Goal: Task Accomplishment & Management: Use online tool/utility

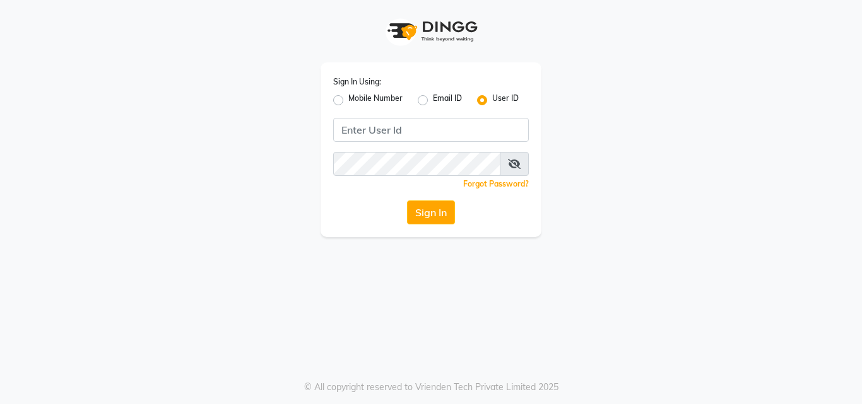
click at [348, 98] on label "Mobile Number" at bounding box center [375, 100] width 54 height 15
click at [348, 98] on input "Mobile Number" at bounding box center [352, 97] width 8 height 8
radio input "true"
radio input "false"
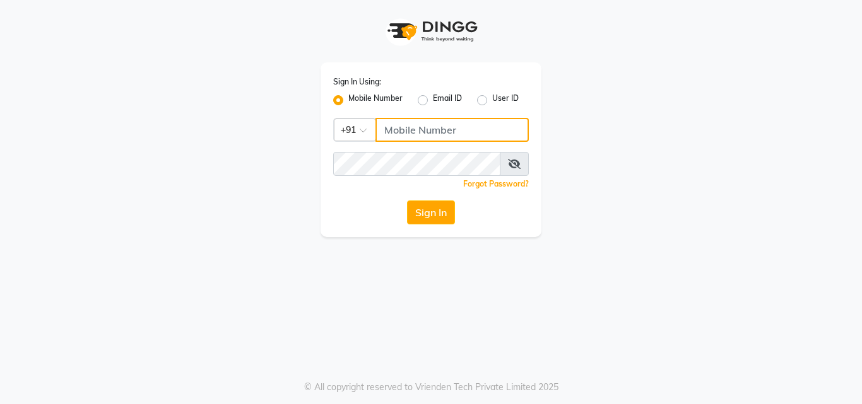
click at [408, 128] on input "Username" at bounding box center [451, 130] width 153 height 24
type input "8826747330"
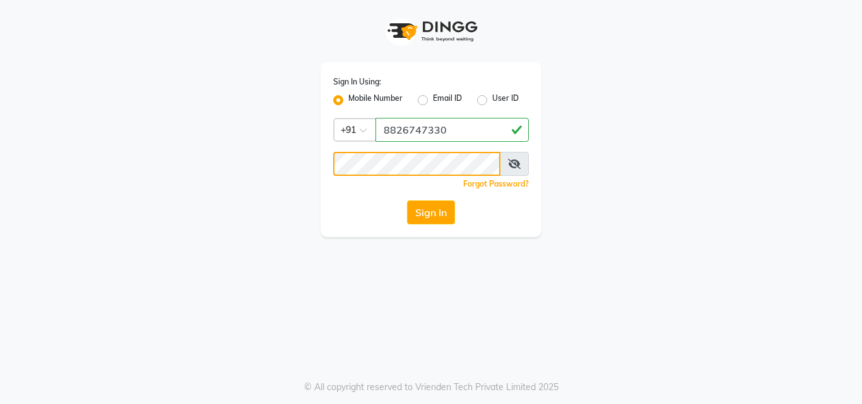
click at [407, 201] on button "Sign In" at bounding box center [431, 213] width 48 height 24
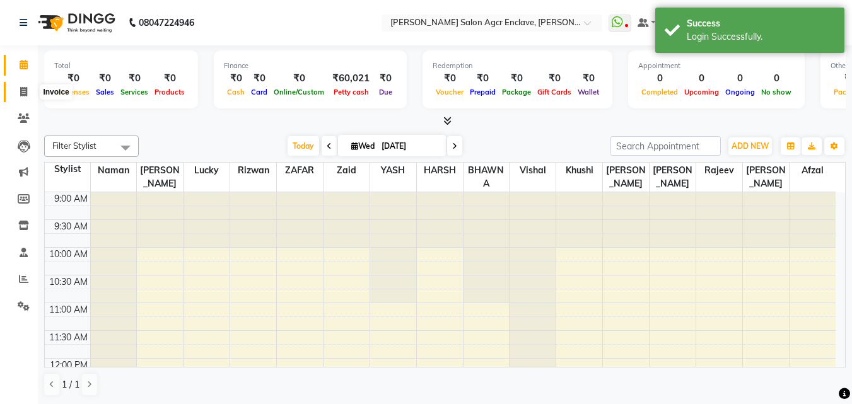
click at [23, 87] on icon at bounding box center [23, 91] width 7 height 9
select select "8560"
select select "service"
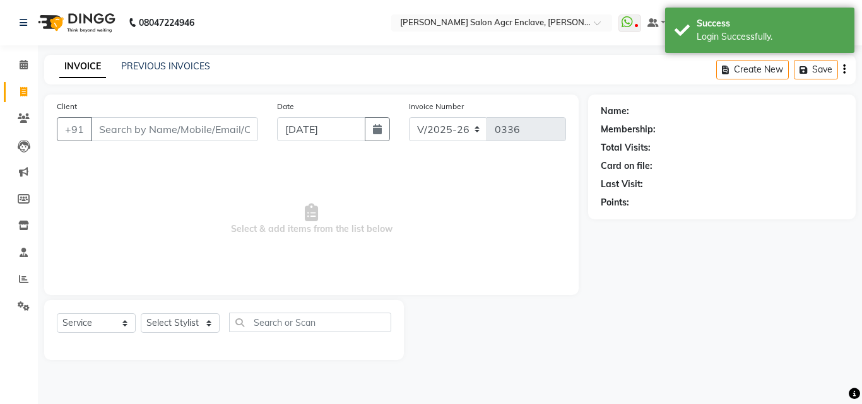
click at [186, 132] on input "Client" at bounding box center [174, 129] width 167 height 24
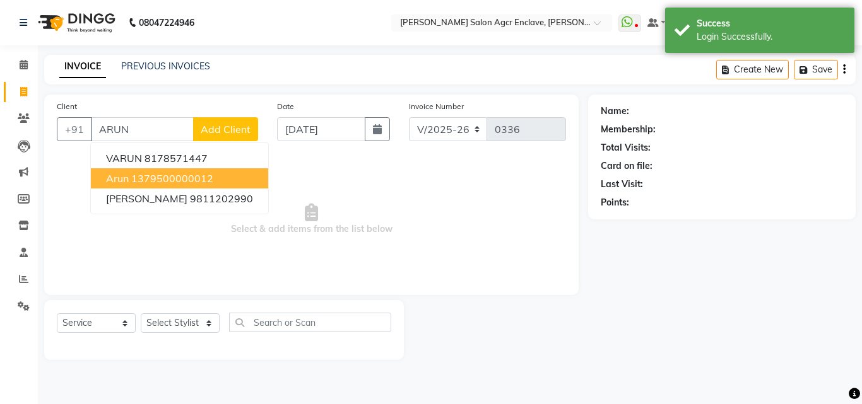
click at [200, 177] on ngb-highlight "1379500000012" at bounding box center [172, 178] width 82 height 13
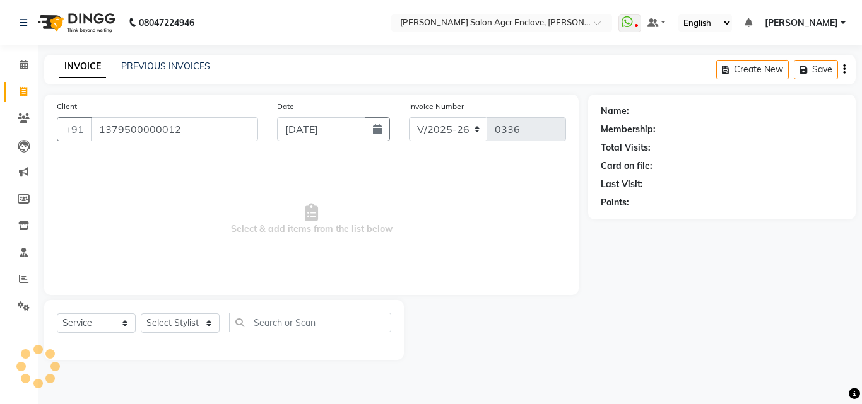
type input "1379500000012"
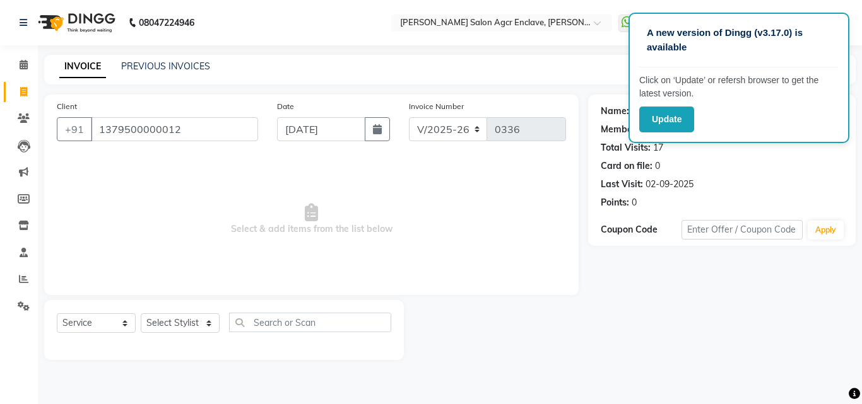
click at [533, 68] on div "INVOICE PREVIOUS INVOICES Create New Save" at bounding box center [449, 70] width 811 height 30
click at [658, 117] on button "Update" at bounding box center [666, 120] width 55 height 26
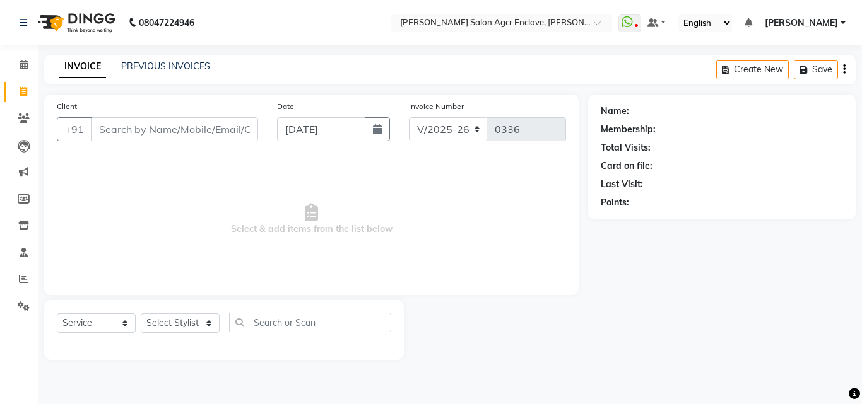
select select "8560"
select select "service"
click at [641, 21] on span at bounding box center [629, 24] width 23 height 18
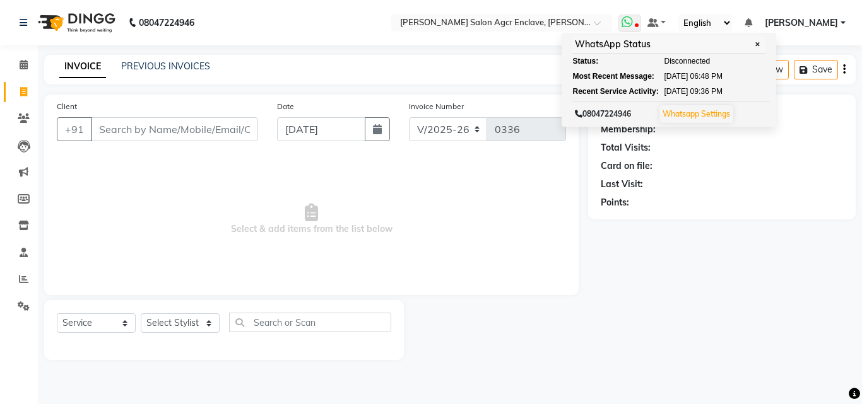
click at [641, 21] on span at bounding box center [629, 24] width 23 height 18
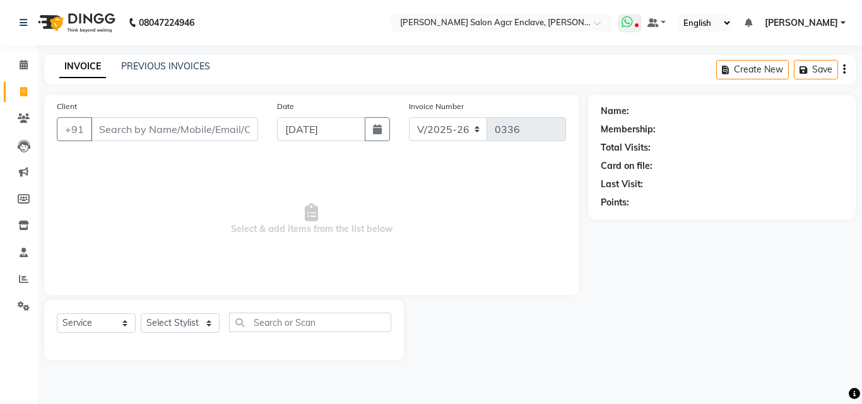
click at [641, 18] on span at bounding box center [629, 24] width 23 height 18
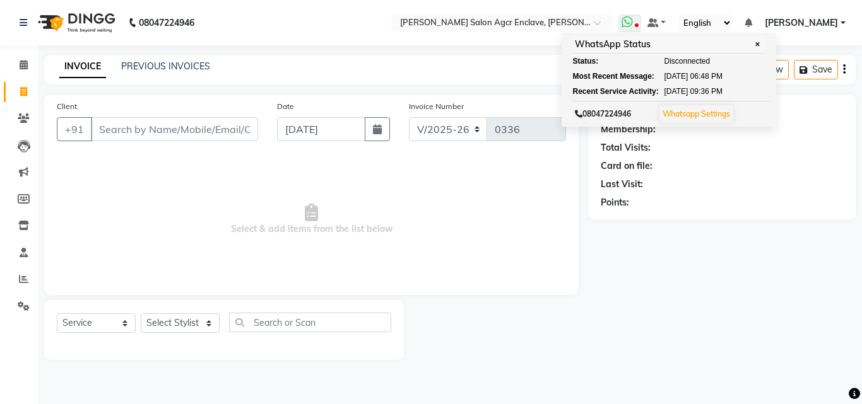
click at [638, 27] on icon at bounding box center [636, 26] width 4 height 6
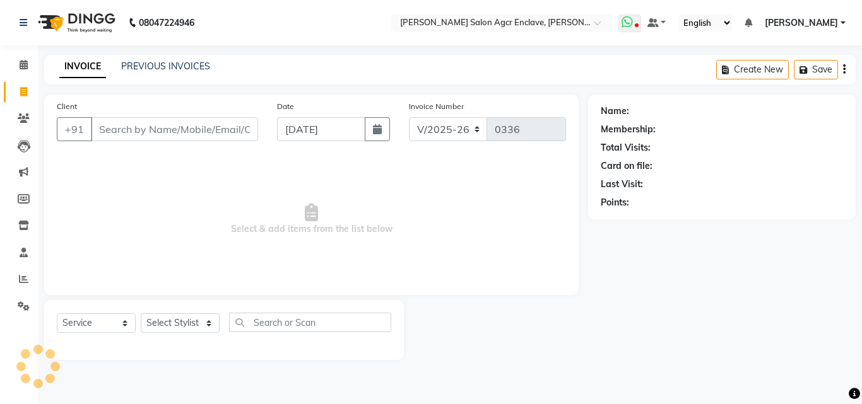
click at [638, 27] on icon at bounding box center [636, 26] width 4 height 6
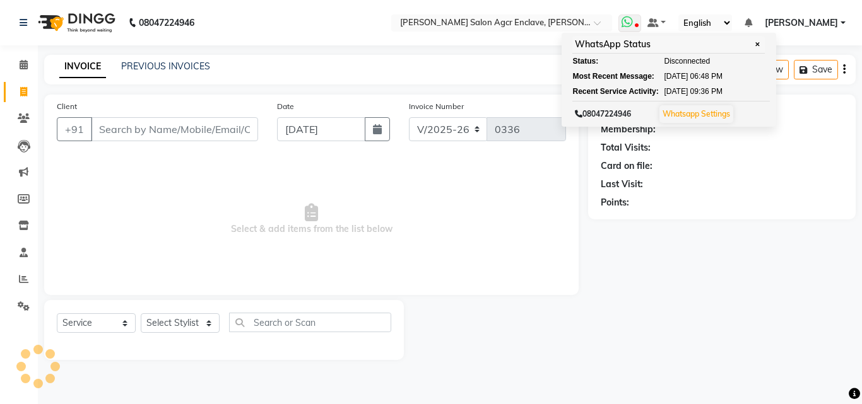
click at [638, 27] on icon at bounding box center [636, 26] width 4 height 6
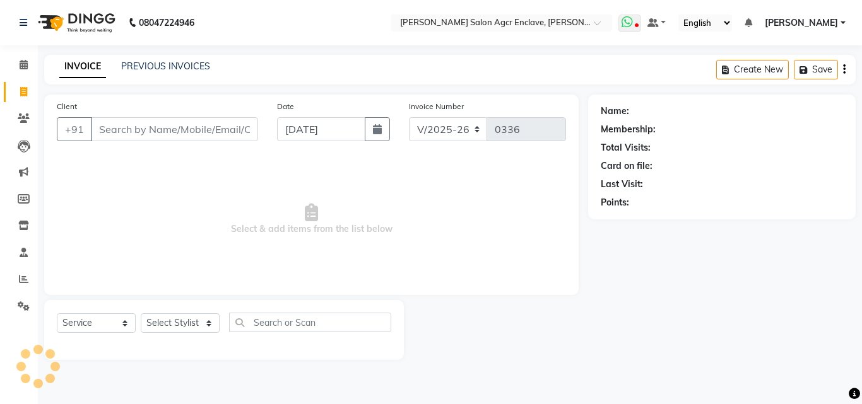
click at [638, 27] on icon at bounding box center [636, 26] width 4 height 6
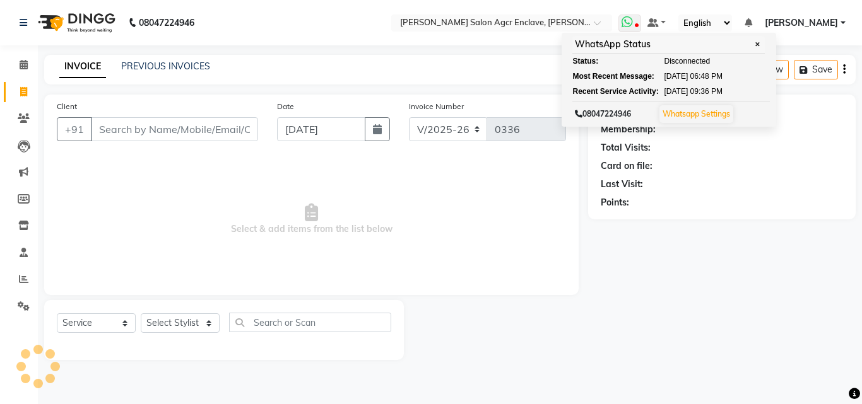
click at [638, 24] on icon at bounding box center [636, 26] width 4 height 6
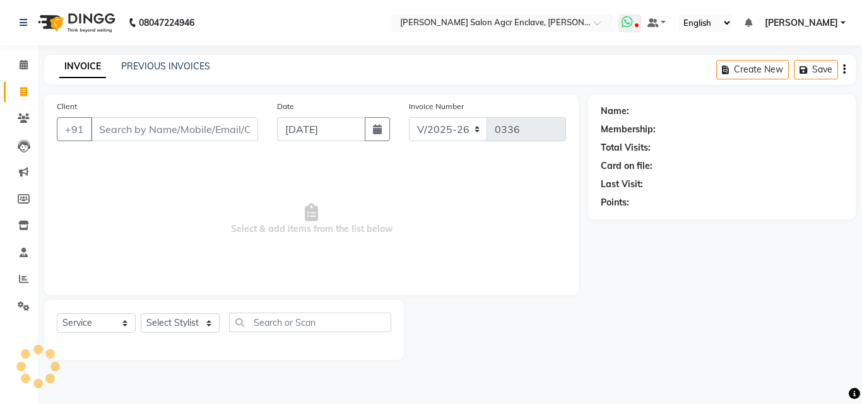
click at [641, 22] on span at bounding box center [629, 24] width 23 height 18
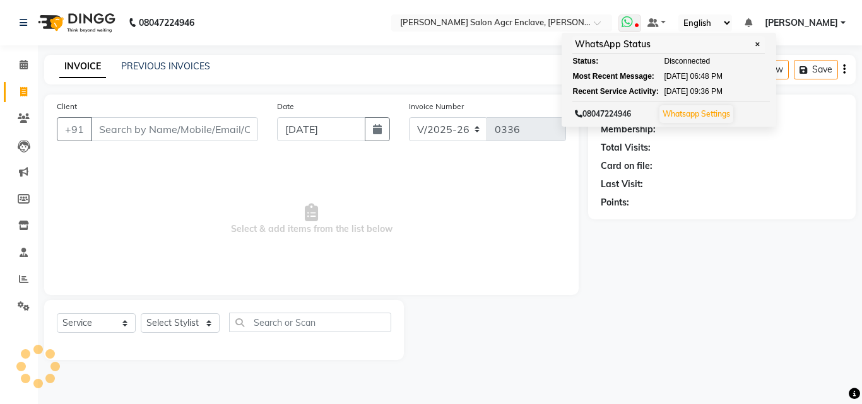
click at [641, 22] on span at bounding box center [629, 24] width 23 height 18
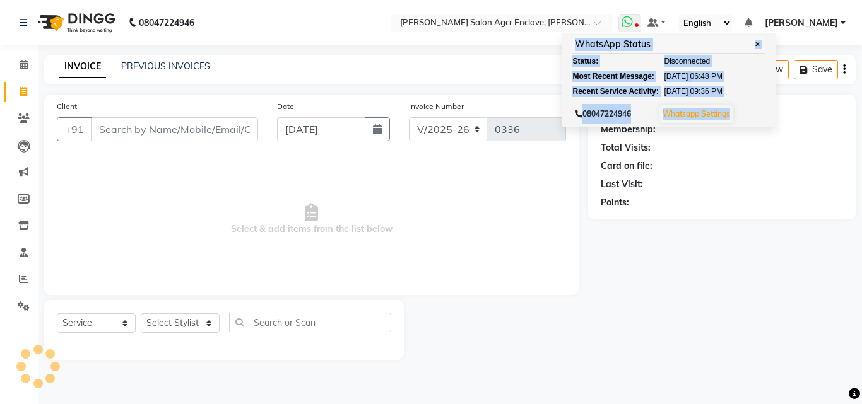
click at [641, 22] on span at bounding box center [629, 24] width 23 height 18
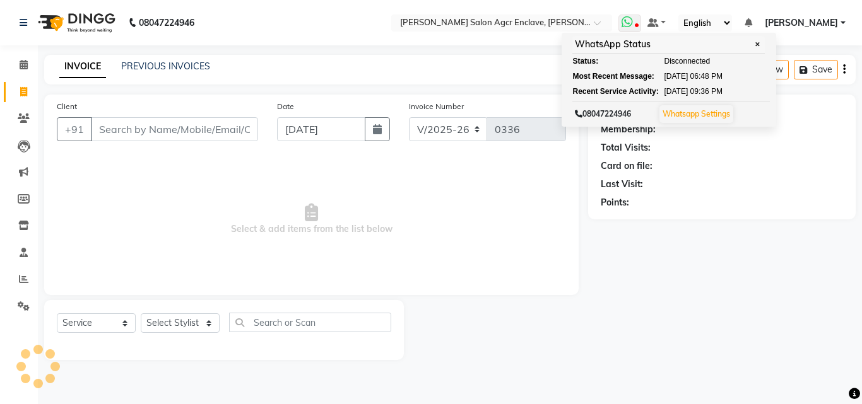
click at [641, 22] on span at bounding box center [629, 24] width 23 height 18
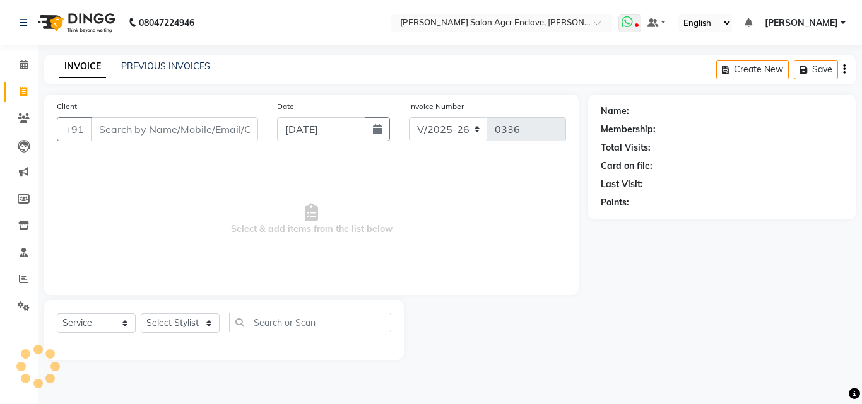
click at [641, 22] on span at bounding box center [629, 24] width 23 height 18
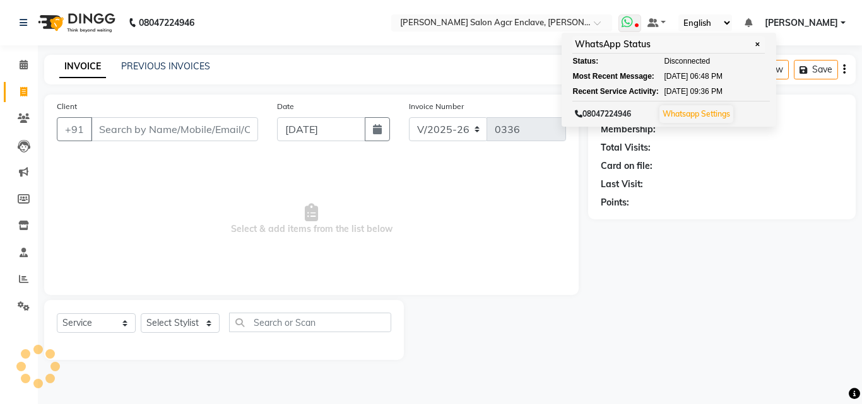
click at [641, 22] on span at bounding box center [629, 24] width 23 height 18
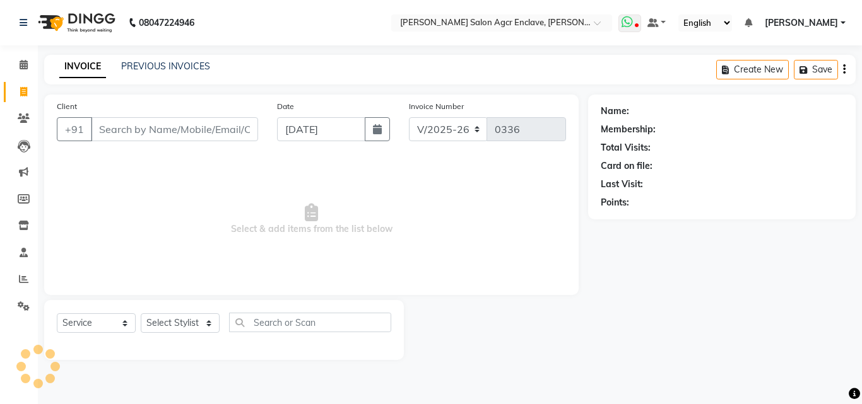
click at [633, 24] on icon at bounding box center [627, 22] width 11 height 13
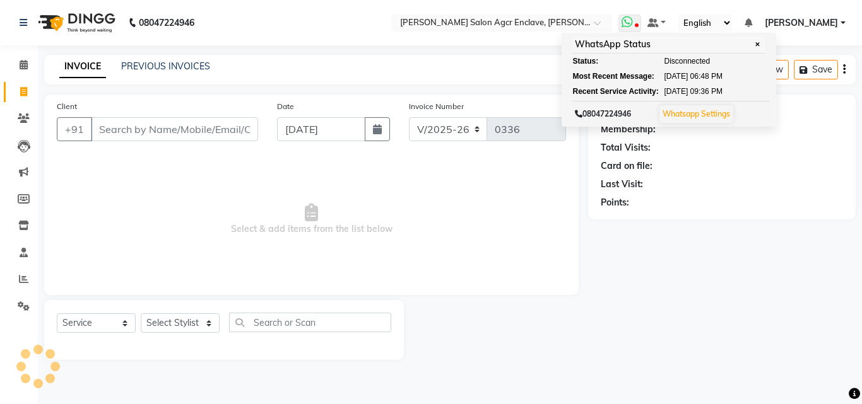
click at [633, 24] on icon at bounding box center [627, 22] width 11 height 13
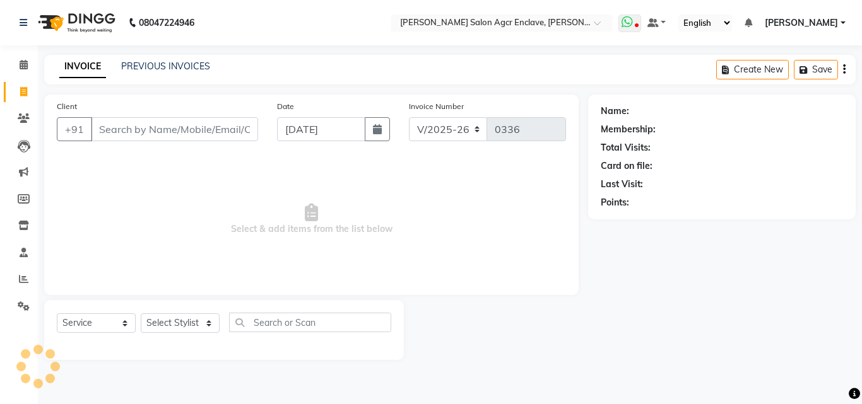
click at [633, 24] on icon at bounding box center [627, 22] width 11 height 13
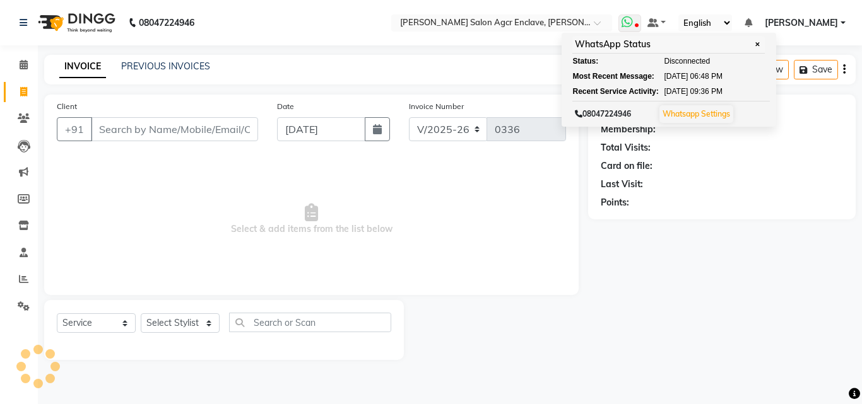
click at [633, 24] on icon at bounding box center [627, 22] width 11 height 13
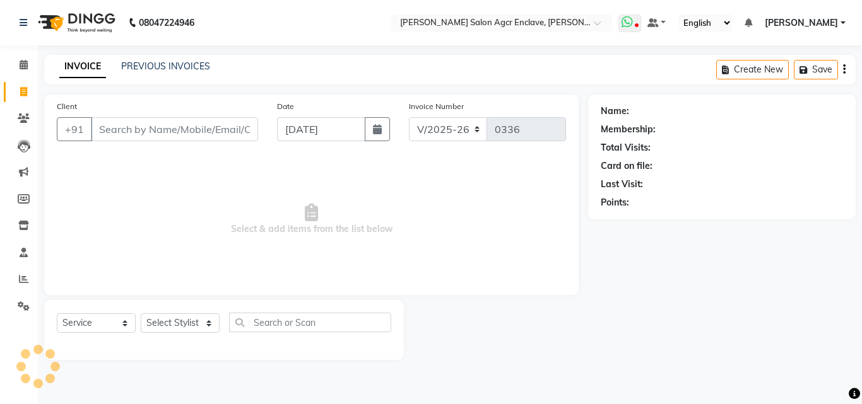
click at [633, 24] on icon at bounding box center [627, 22] width 11 height 13
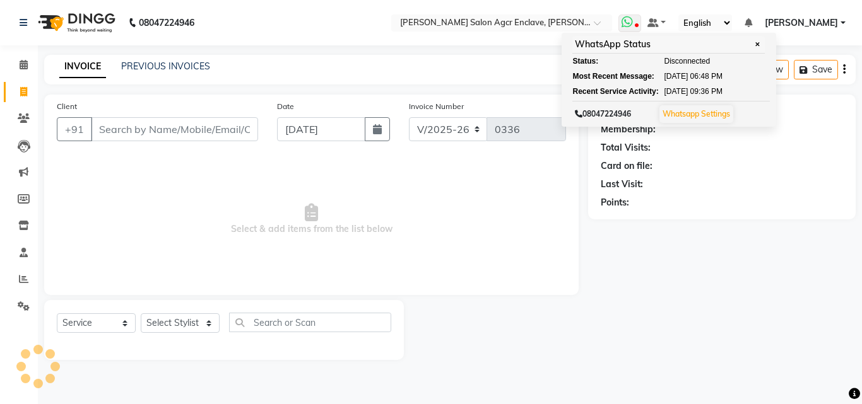
click at [633, 24] on icon at bounding box center [627, 22] width 11 height 13
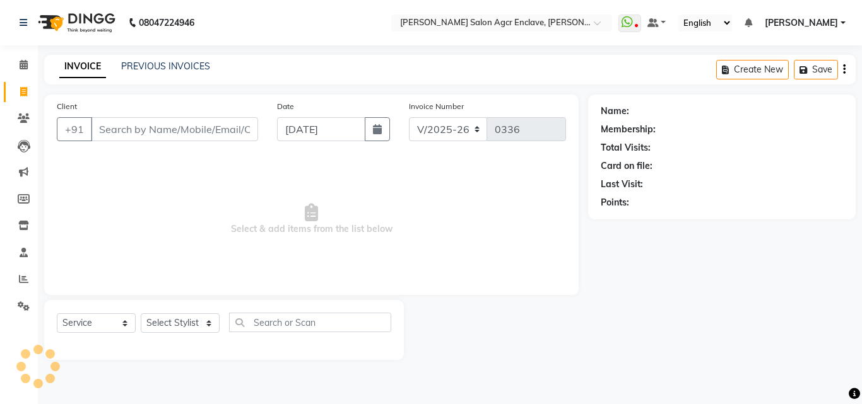
click at [599, 291] on div "Name: Membership: Total Visits: Card on file: Last Visit: Points:" at bounding box center [726, 228] width 277 height 266
click at [641, 20] on span at bounding box center [629, 24] width 23 height 18
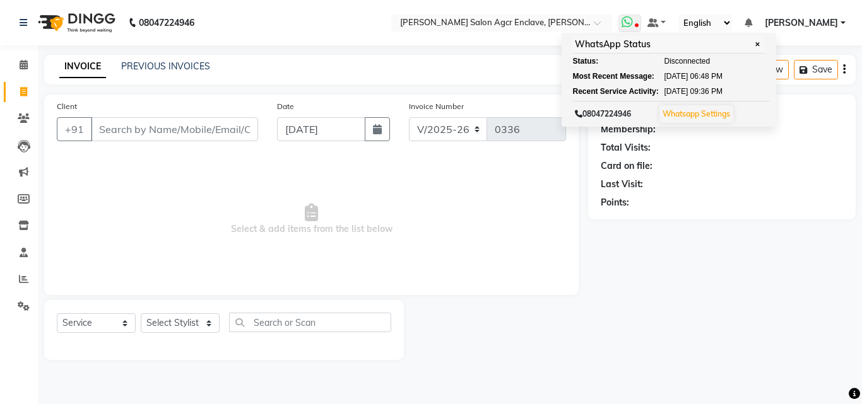
click at [641, 20] on span at bounding box center [629, 24] width 23 height 18
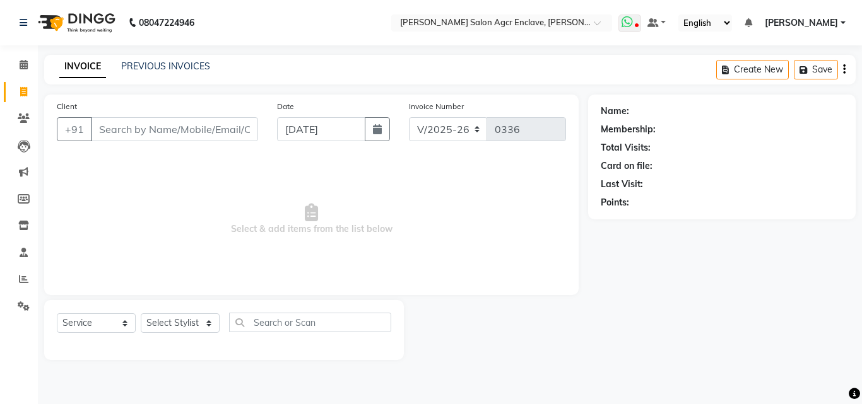
click at [641, 20] on span at bounding box center [629, 24] width 23 height 18
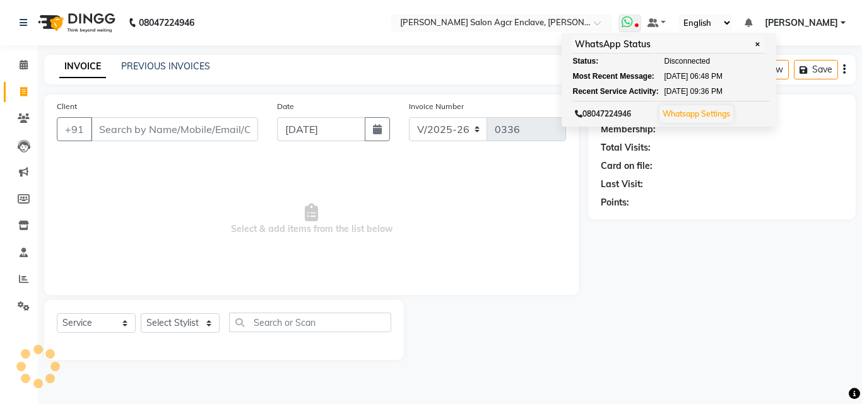
click at [641, 20] on span at bounding box center [629, 24] width 23 height 18
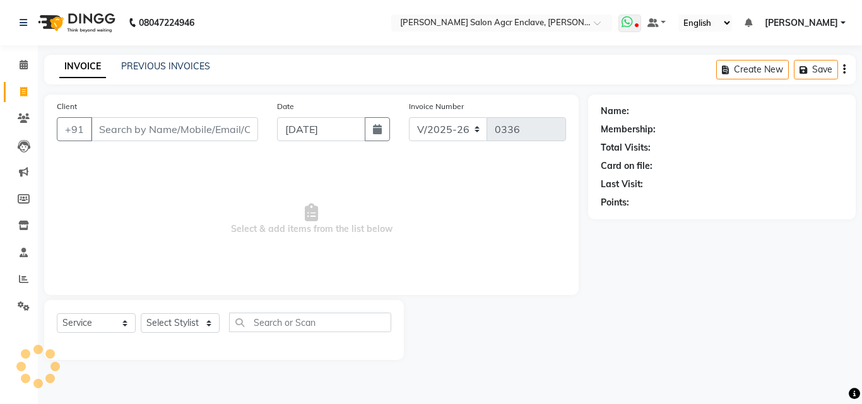
click at [641, 20] on span at bounding box center [629, 24] width 23 height 18
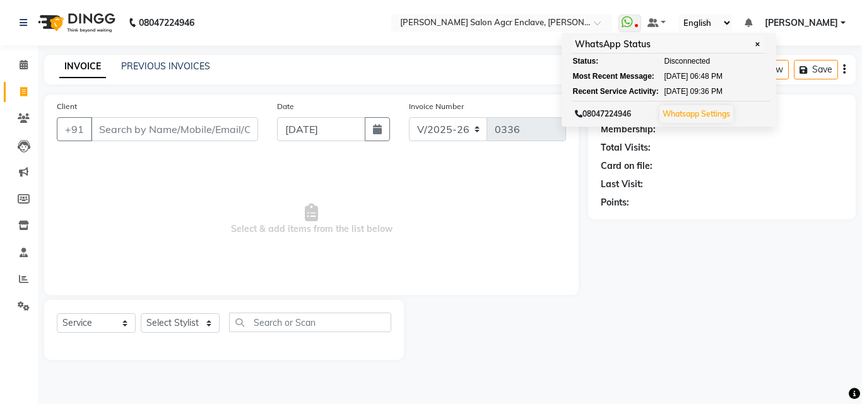
click at [563, 201] on span "Select & add items from the list below" at bounding box center [311, 219] width 509 height 126
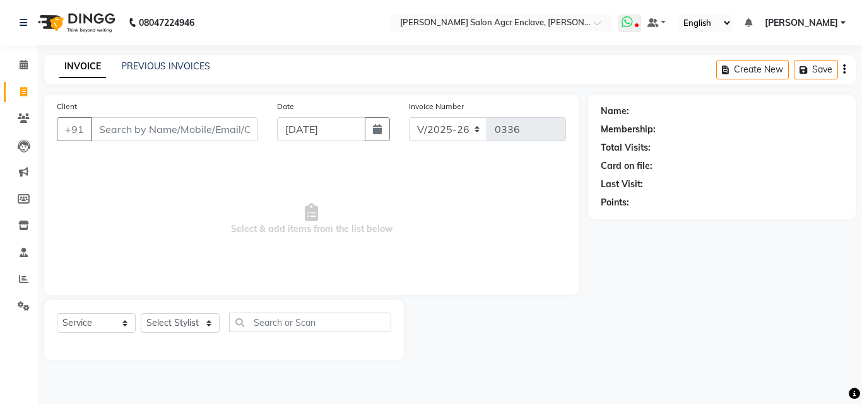
click at [633, 18] on icon at bounding box center [627, 22] width 11 height 13
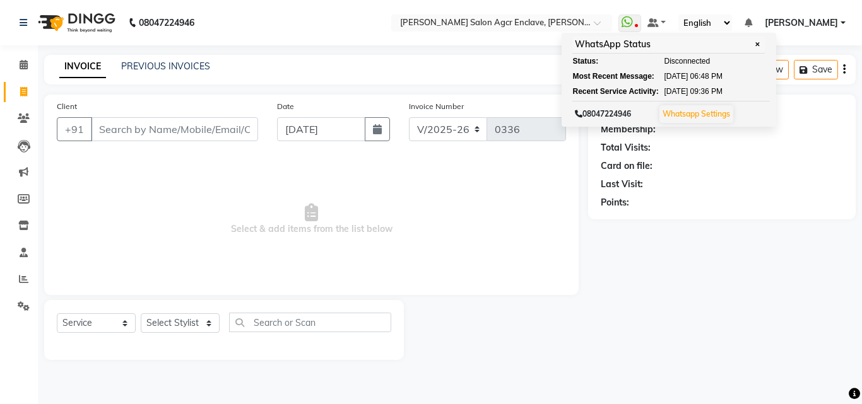
click at [531, 268] on span "Select & add items from the list below" at bounding box center [311, 219] width 509 height 126
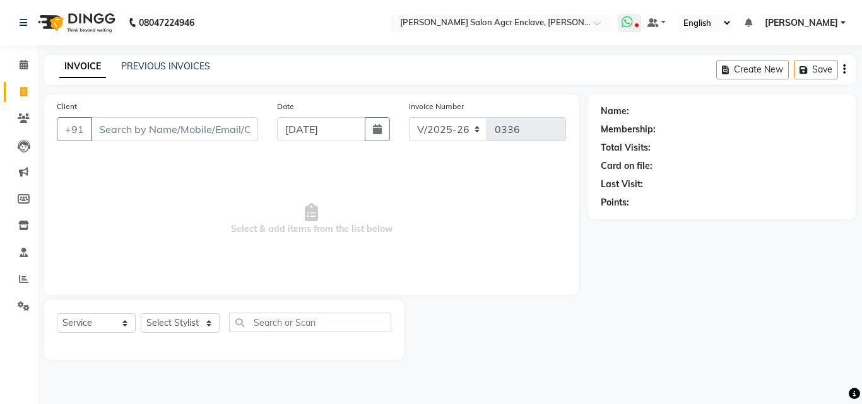
click at [633, 27] on icon at bounding box center [627, 22] width 11 height 13
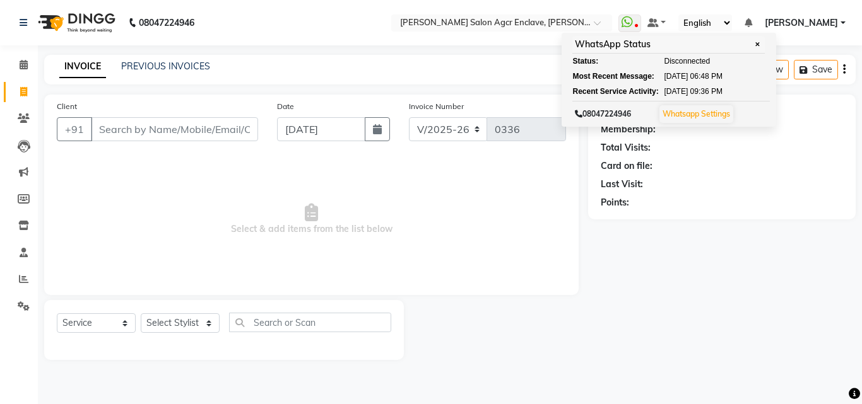
click at [536, 309] on div at bounding box center [496, 330] width 184 height 60
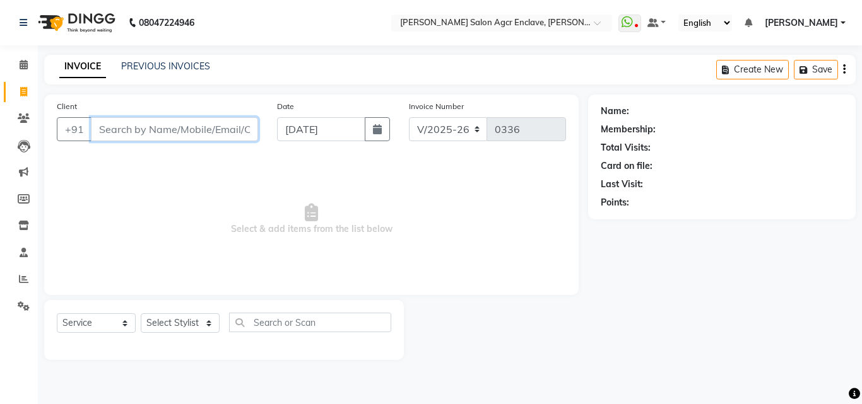
click at [186, 127] on input "Client" at bounding box center [174, 129] width 167 height 24
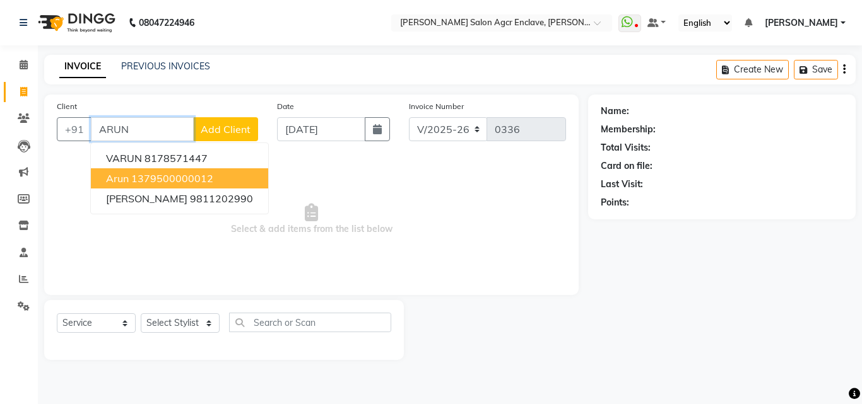
click at [159, 174] on ngb-highlight "1379500000012" at bounding box center [172, 178] width 82 height 13
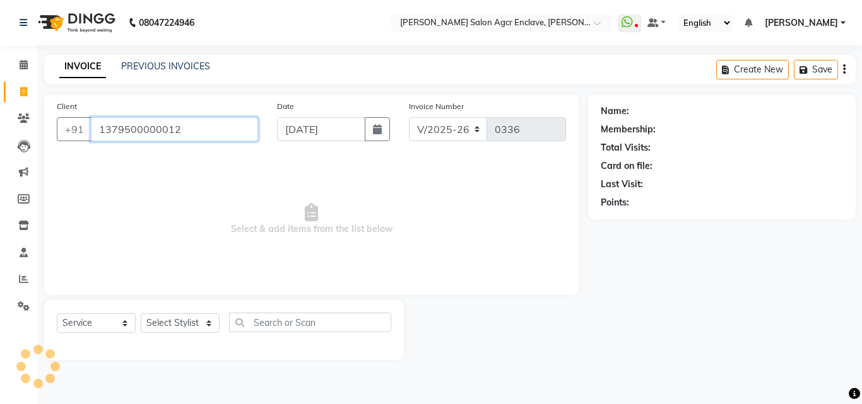
type input "1379500000012"
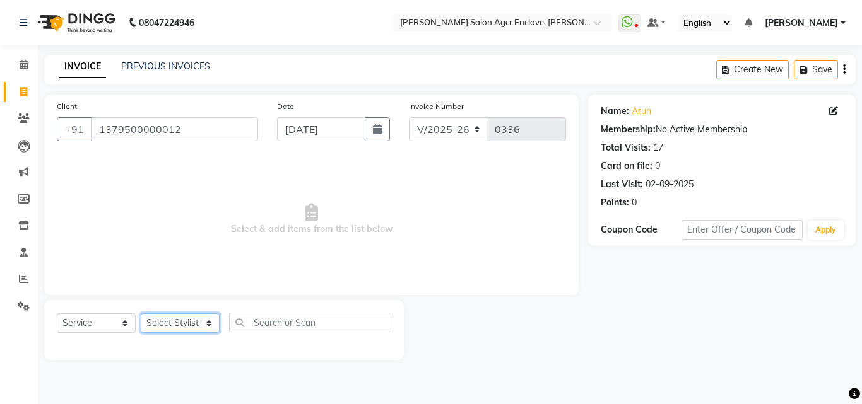
click at [191, 317] on select "Select Stylist Abhishek [PERSON_NAME] [PERSON_NAME] [PERSON_NAME] Lucky [PERSON…" at bounding box center [180, 324] width 79 height 20
select select "87954"
click at [141, 314] on select "Select Stylist Abhishek [PERSON_NAME] [PERSON_NAME] [PERSON_NAME] Lucky [PERSON…" at bounding box center [180, 324] width 79 height 20
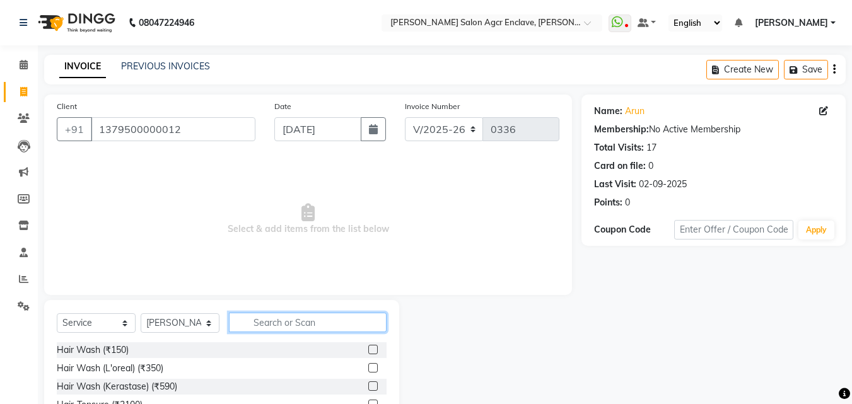
click at [292, 326] on input "text" at bounding box center [308, 323] width 158 height 20
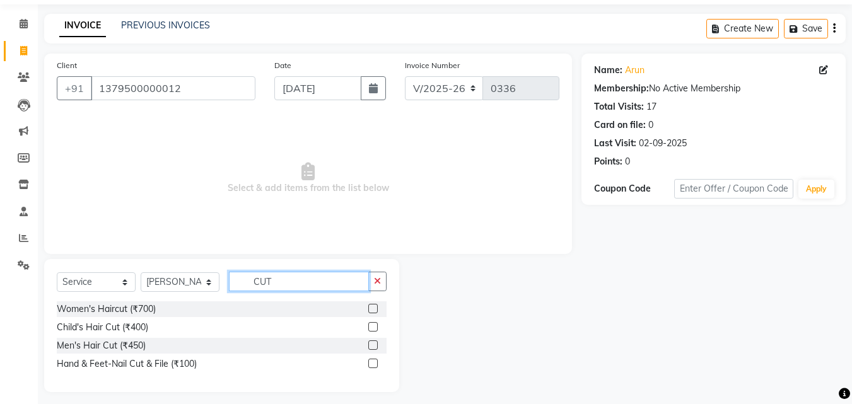
scroll to position [42, 0]
type input "CUT"
click at [370, 341] on label at bounding box center [373, 344] width 9 height 9
click at [370, 341] on input "checkbox" at bounding box center [373, 345] width 8 height 8
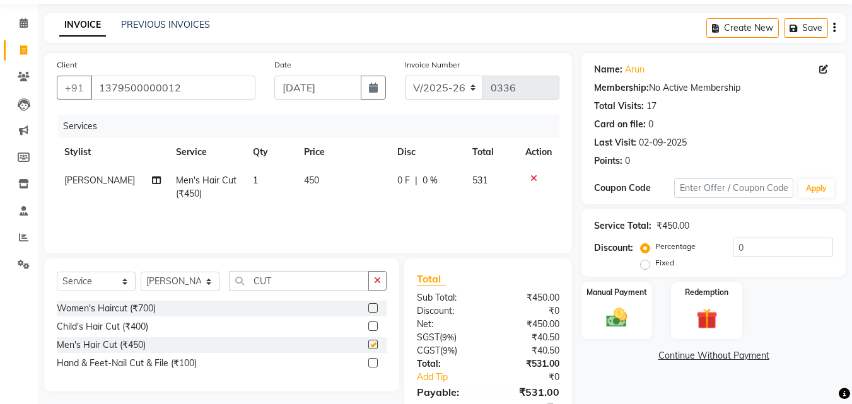
checkbox input "false"
click at [304, 179] on span "450" at bounding box center [311, 180] width 15 height 11
click at [297, 179] on td "1" at bounding box center [270, 188] width 51 height 42
select select "87954"
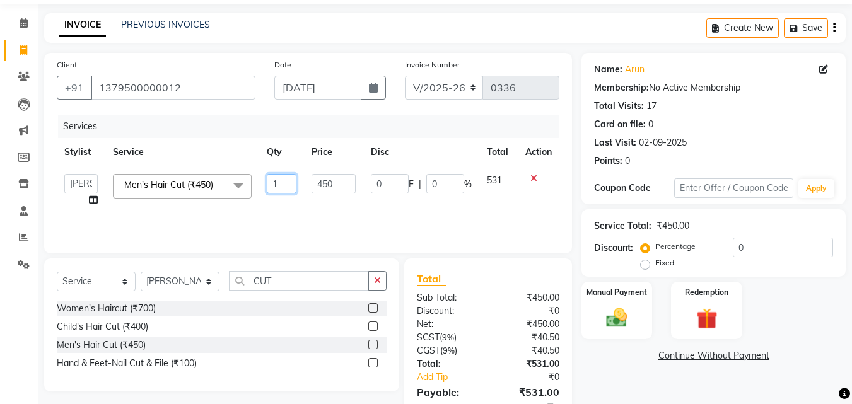
click at [303, 179] on td "1" at bounding box center [281, 191] width 45 height 48
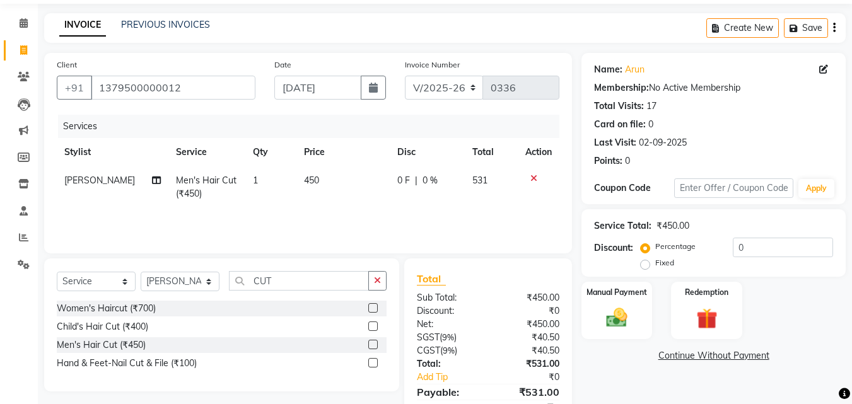
click at [322, 183] on td "450" at bounding box center [343, 188] width 93 height 42
select select "87954"
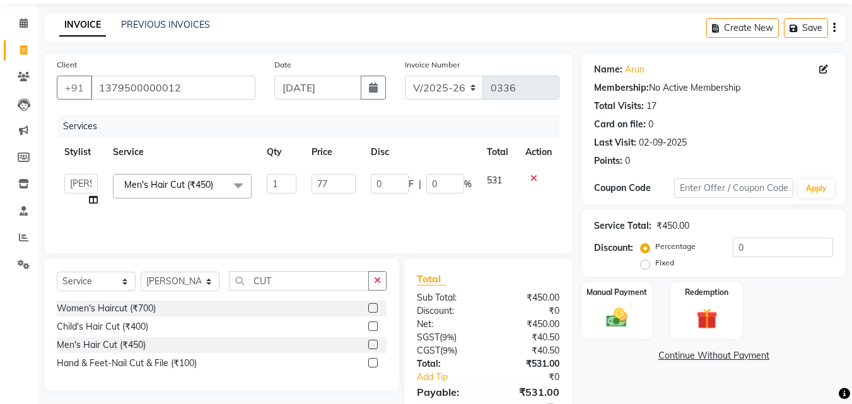
type input "770"
click at [386, 216] on div "Services Stylist Service Qty Price Disc Total Action [PERSON_NAME] [PERSON_NAME…" at bounding box center [308, 178] width 503 height 126
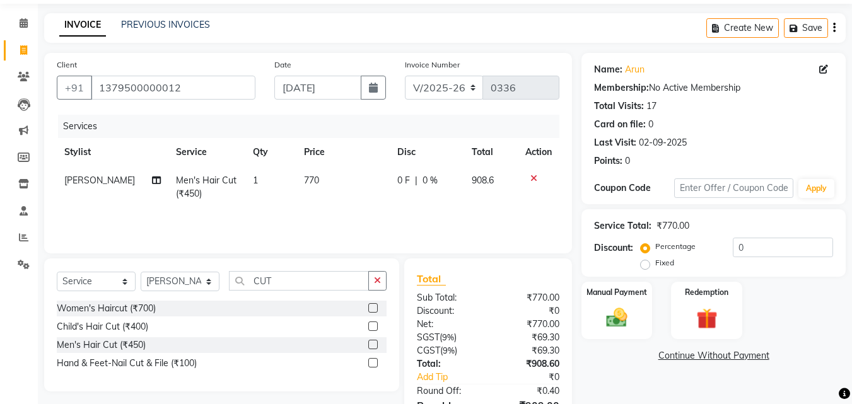
click at [836, 28] on div "Create New Save" at bounding box center [776, 28] width 139 height 30
click at [834, 28] on icon "button" at bounding box center [835, 28] width 3 height 1
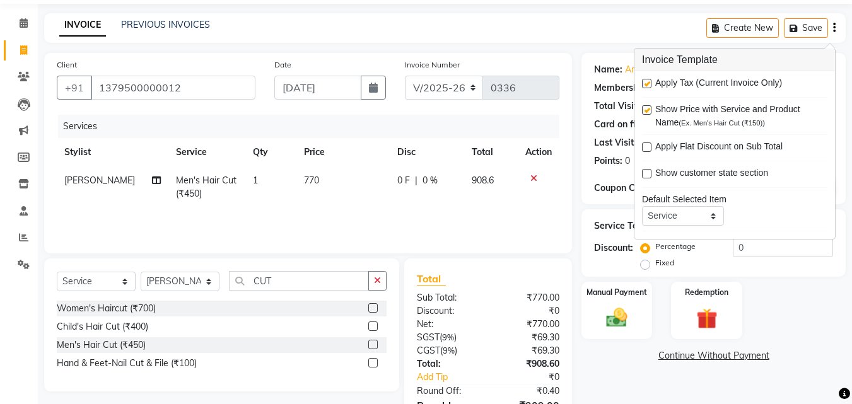
click at [647, 81] on label at bounding box center [646, 83] width 9 height 9
click at [647, 81] on input "checkbox" at bounding box center [646, 84] width 8 height 8
checkbox input "false"
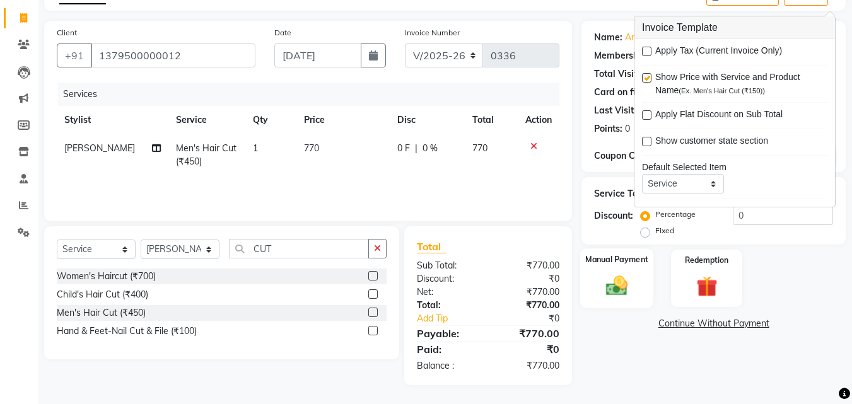
click at [616, 288] on img at bounding box center [616, 285] width 35 height 25
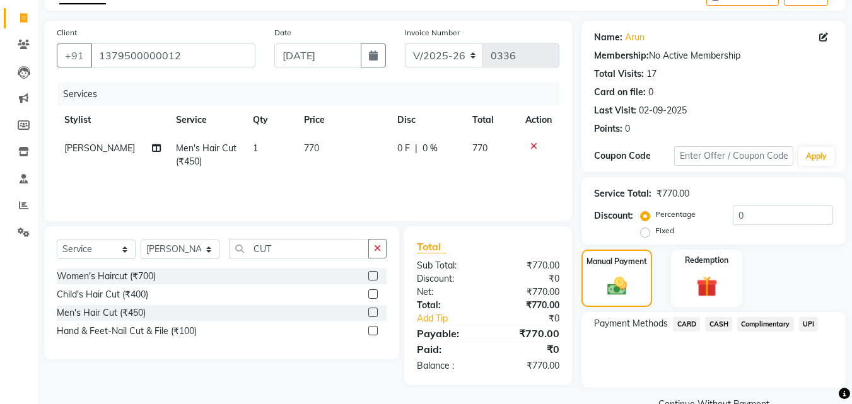
click at [718, 320] on span "CASH" at bounding box center [718, 324] width 27 height 15
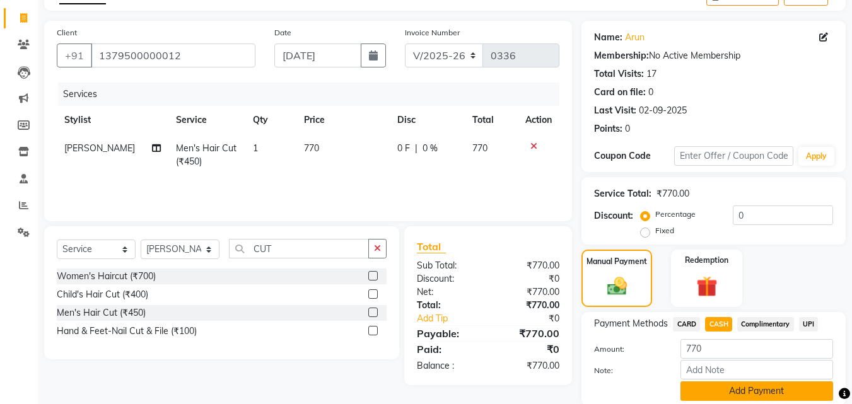
click at [728, 392] on button "Add Payment" at bounding box center [757, 392] width 153 height 20
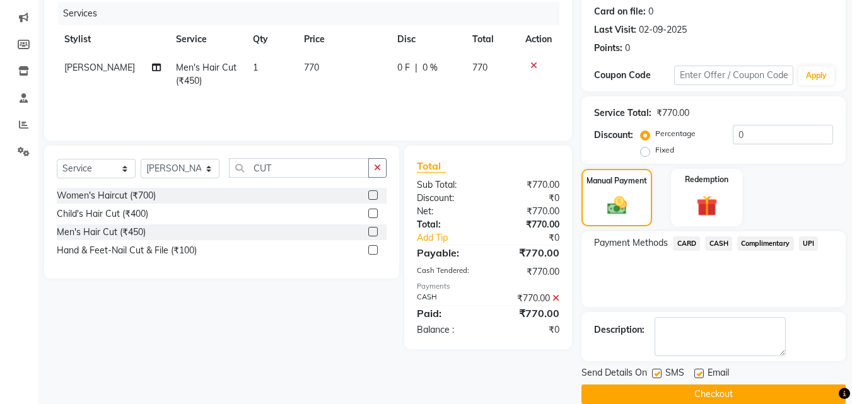
scroll to position [174, 0]
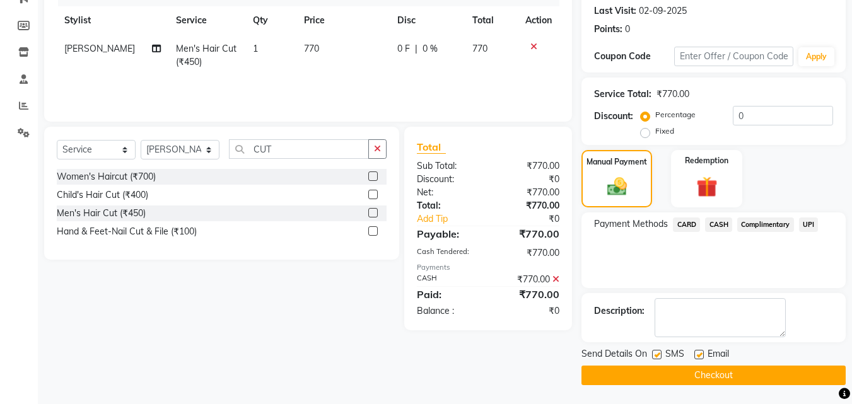
click at [709, 374] on button "Checkout" at bounding box center [714, 376] width 264 height 20
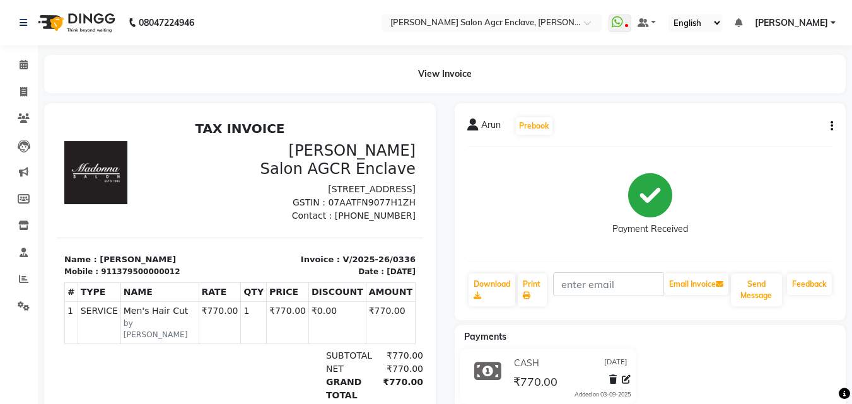
select select "service"
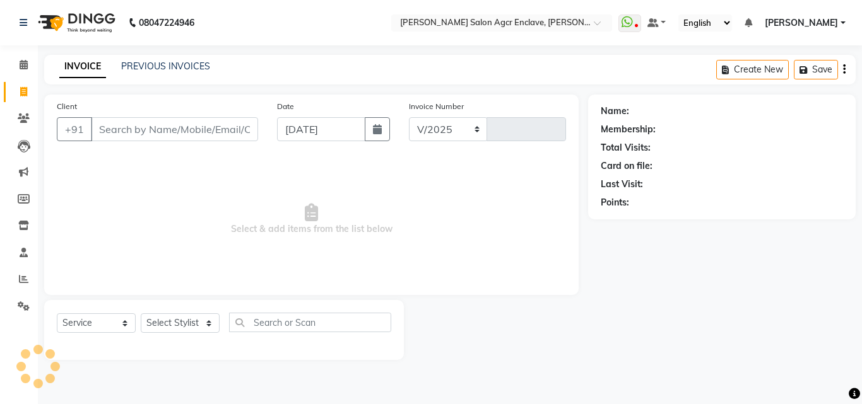
select select "8560"
type input "0337"
click at [147, 127] on input "Client" at bounding box center [174, 129] width 167 height 24
paste input "9811567888"
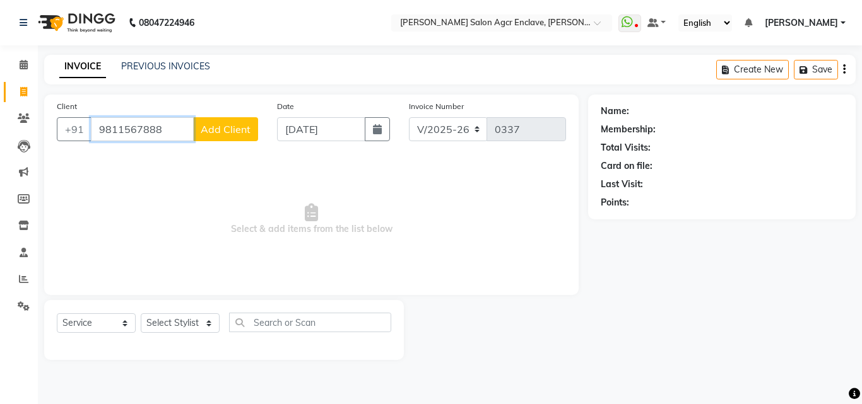
type input "9811567888"
click at [241, 123] on span "Add Client" at bounding box center [226, 129] width 50 height 13
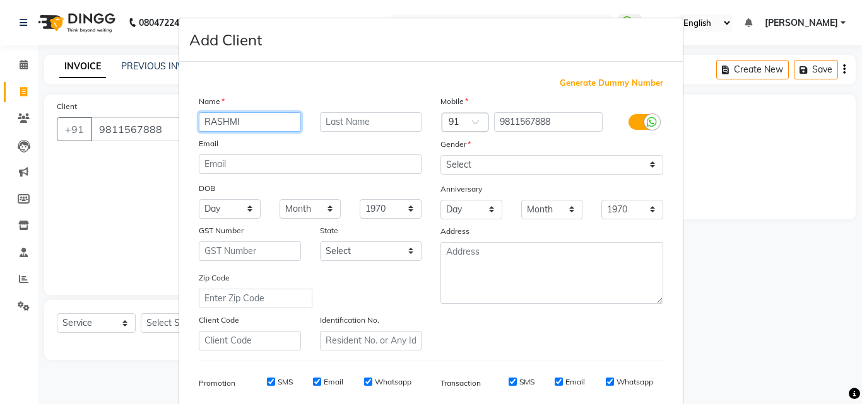
type input "RASHMI"
click at [337, 119] on input "text" at bounding box center [371, 122] width 102 height 20
type input "[PERSON_NAME]"
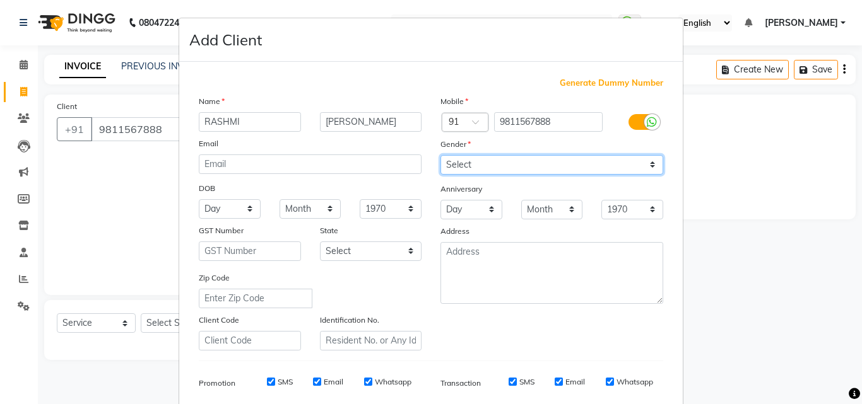
click at [502, 165] on select "Select [DEMOGRAPHIC_DATA] [DEMOGRAPHIC_DATA] Other Prefer Not To Say" at bounding box center [551, 165] width 223 height 20
select select "[DEMOGRAPHIC_DATA]"
click at [440, 155] on select "Select [DEMOGRAPHIC_DATA] [DEMOGRAPHIC_DATA] Other Prefer Not To Say" at bounding box center [551, 165] width 223 height 20
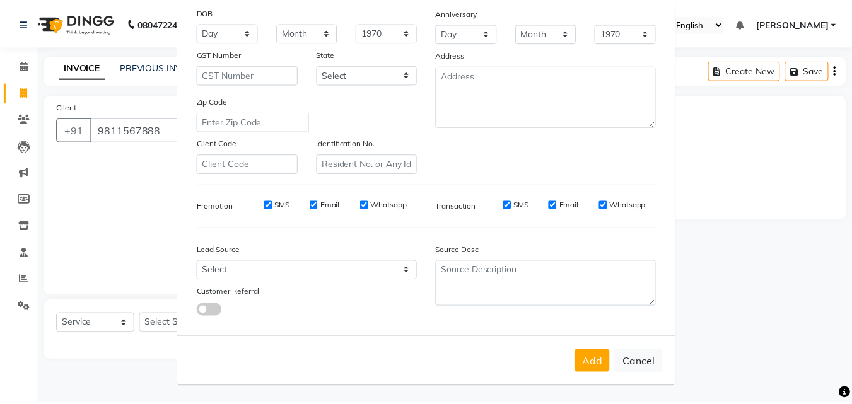
scroll to position [178, 0]
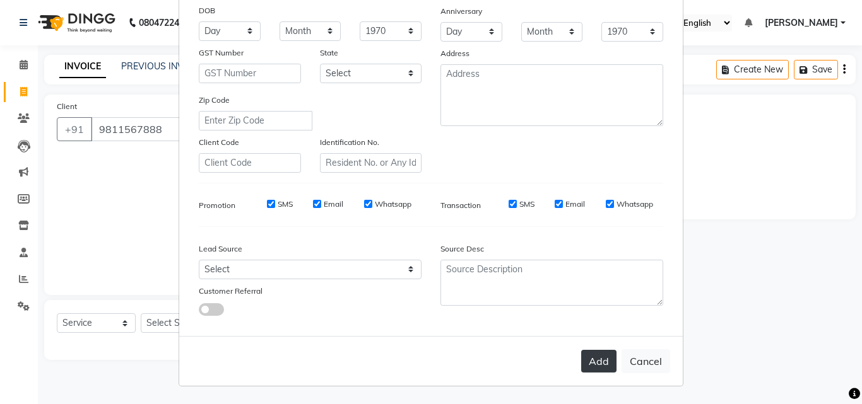
click at [589, 362] on button "Add" at bounding box center [598, 361] width 35 height 23
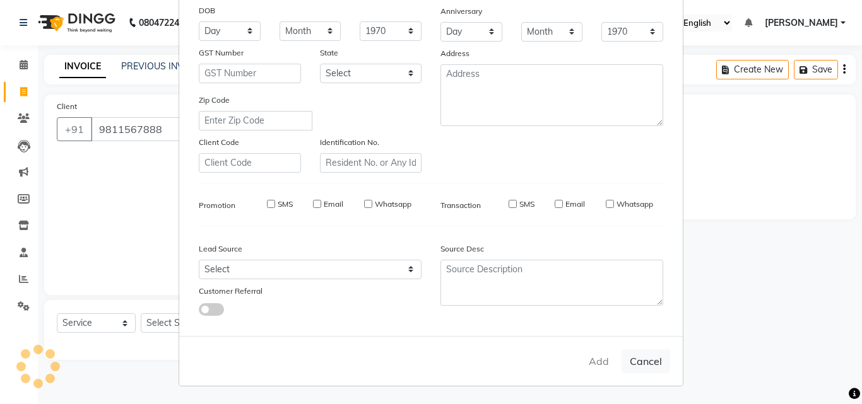
select select
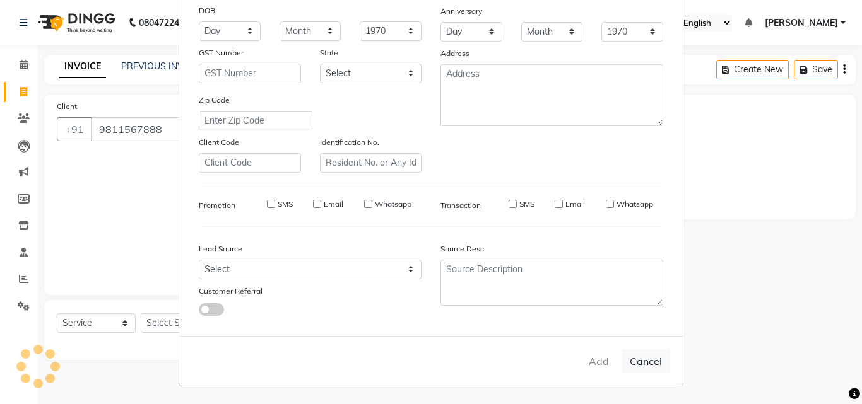
select select
checkbox input "false"
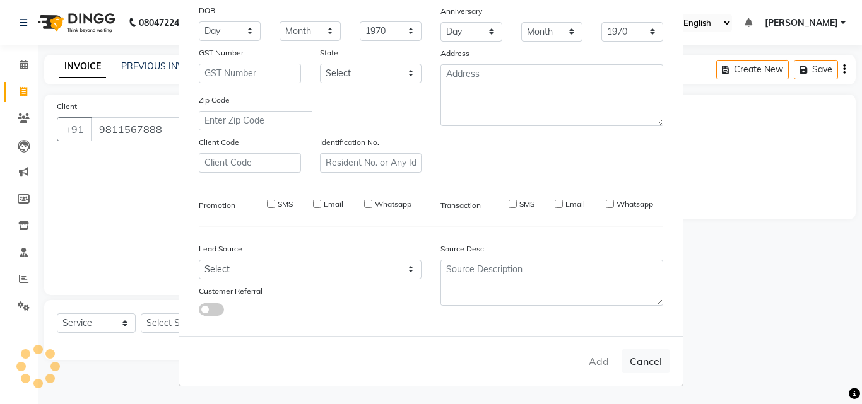
checkbox input "false"
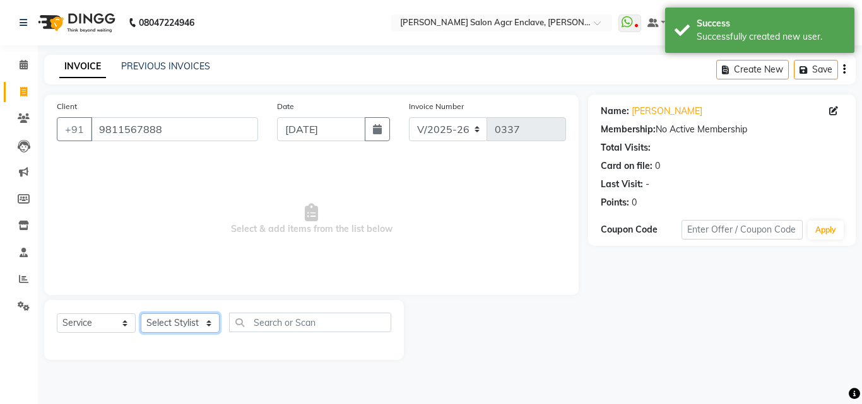
click at [186, 317] on select "Select Stylist Abhishek [PERSON_NAME] [PERSON_NAME] [PERSON_NAME] Lucky [PERSON…" at bounding box center [180, 324] width 79 height 20
select select "87667"
click at [141, 314] on select "Select Stylist Abhishek [PERSON_NAME] [PERSON_NAME] [PERSON_NAME] Lucky [PERSON…" at bounding box center [180, 324] width 79 height 20
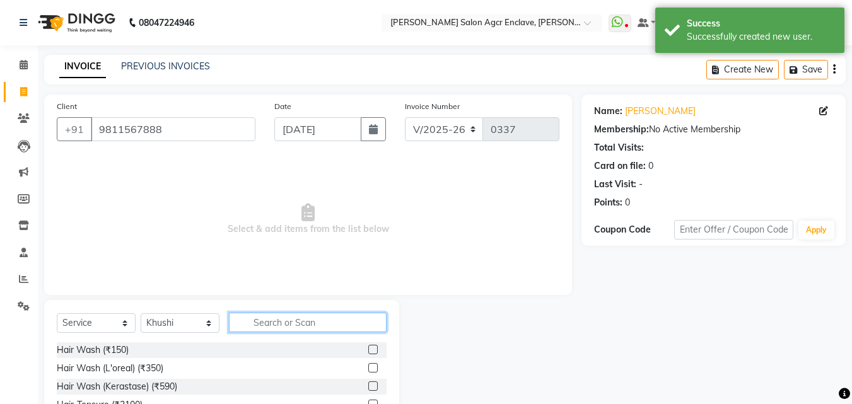
click at [307, 327] on input "text" at bounding box center [308, 323] width 158 height 20
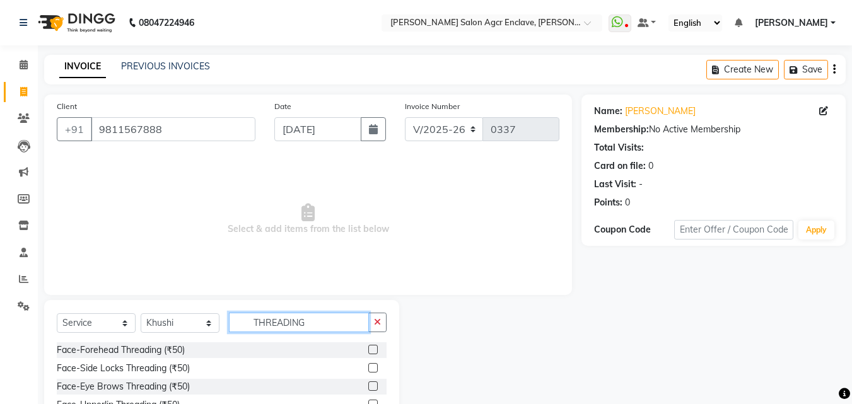
type input "THREADING"
click at [374, 350] on label at bounding box center [373, 349] width 9 height 9
click at [374, 350] on input "checkbox" at bounding box center [373, 350] width 8 height 8
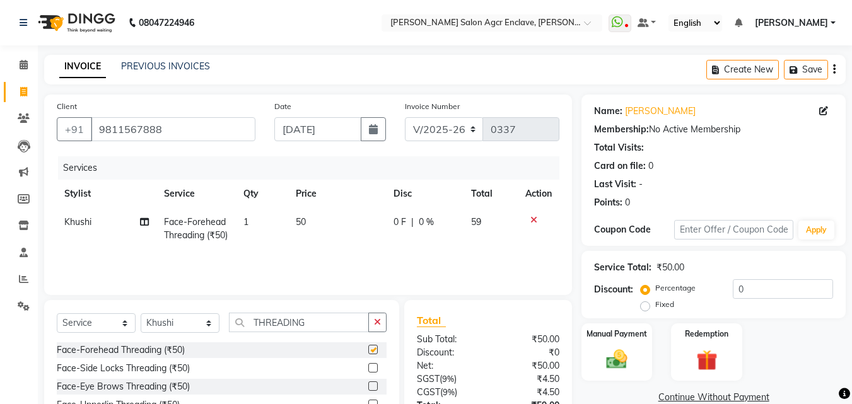
checkbox input "false"
click at [374, 368] on label at bounding box center [373, 367] width 9 height 9
click at [374, 368] on input "checkbox" at bounding box center [373, 369] width 8 height 8
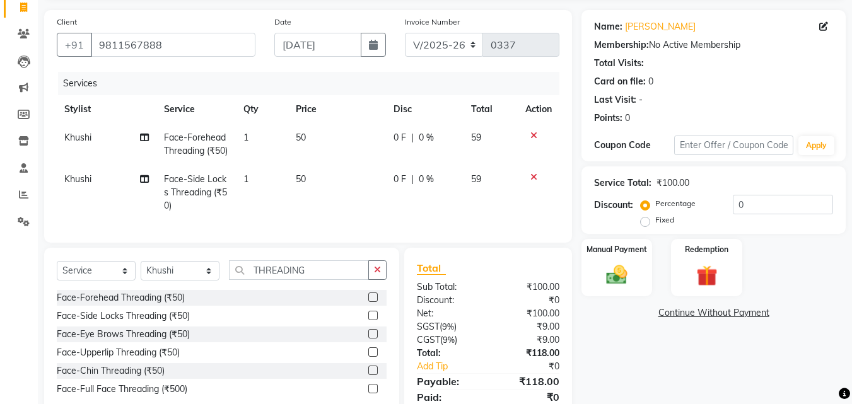
scroll to position [103, 0]
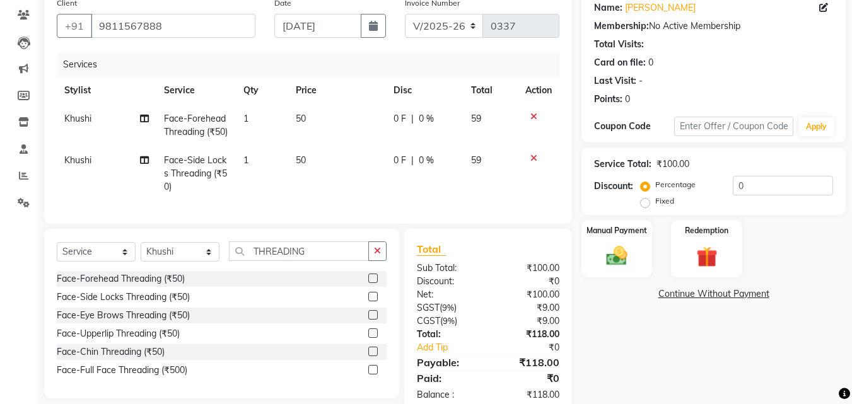
click at [374, 302] on label at bounding box center [373, 296] width 9 height 9
click at [374, 302] on input "checkbox" at bounding box center [373, 297] width 8 height 8
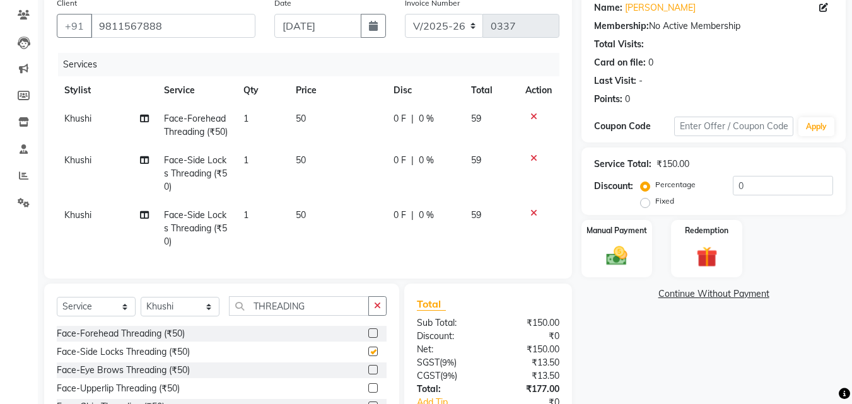
checkbox input "false"
click at [373, 375] on label at bounding box center [373, 369] width 9 height 9
click at [373, 375] on input "checkbox" at bounding box center [373, 371] width 8 height 8
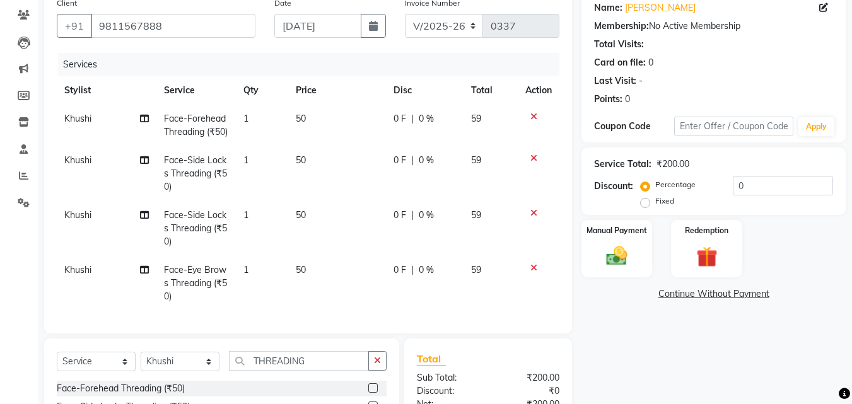
checkbox input "false"
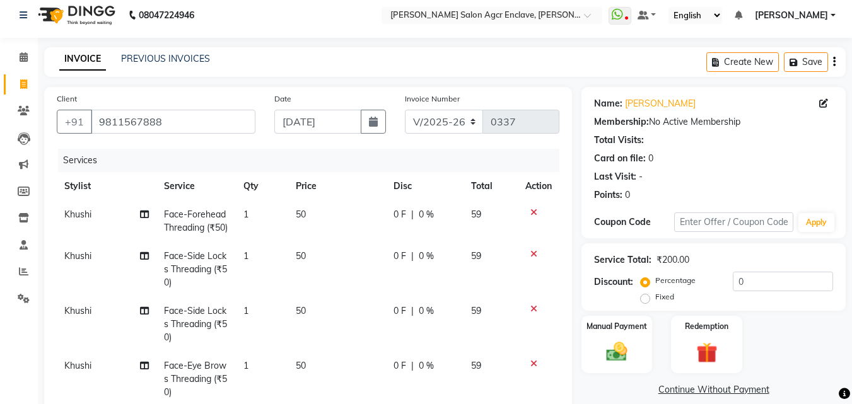
scroll to position [0, 0]
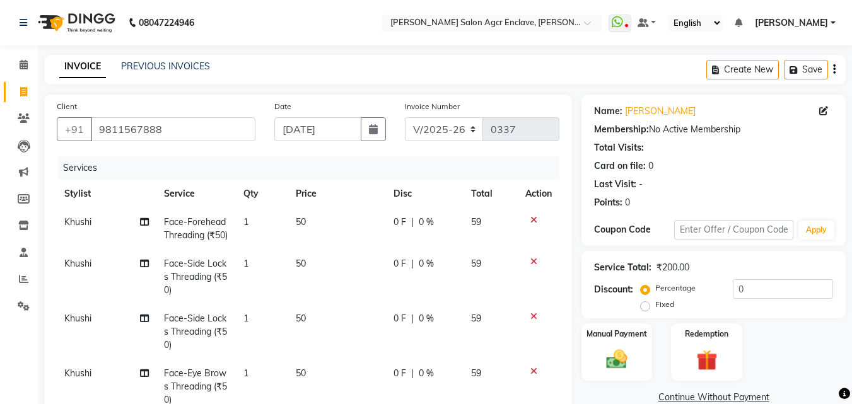
click at [837, 65] on div "Create New Save" at bounding box center [776, 70] width 139 height 30
click at [834, 69] on icon "button" at bounding box center [835, 69] width 3 height 1
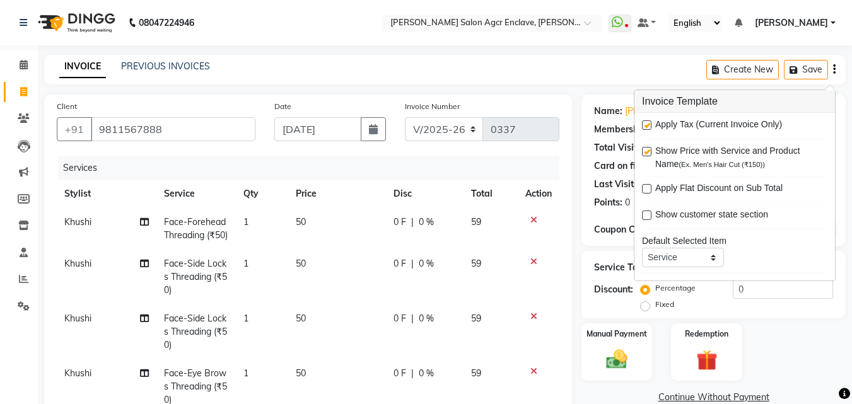
click at [647, 122] on label at bounding box center [646, 125] width 9 height 9
click at [647, 122] on input "checkbox" at bounding box center [646, 126] width 8 height 8
checkbox input "false"
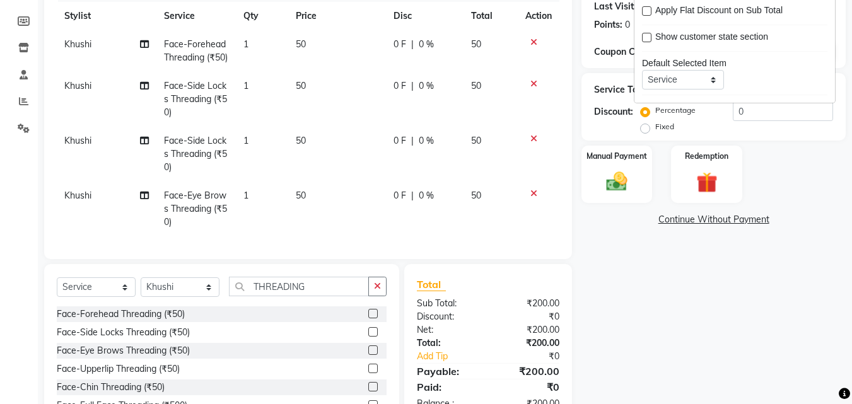
scroll to position [175, 0]
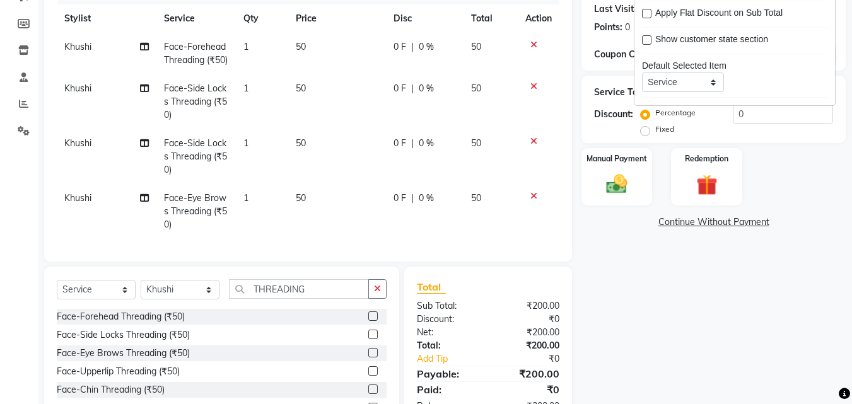
click at [533, 146] on icon at bounding box center [534, 141] width 7 height 9
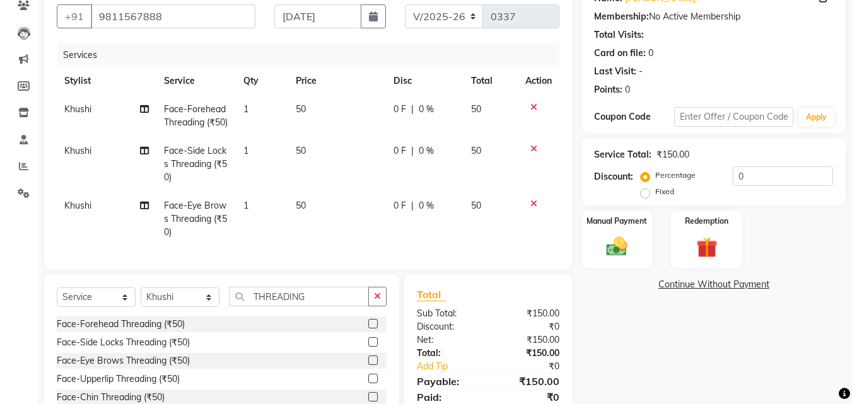
scroll to position [194, 0]
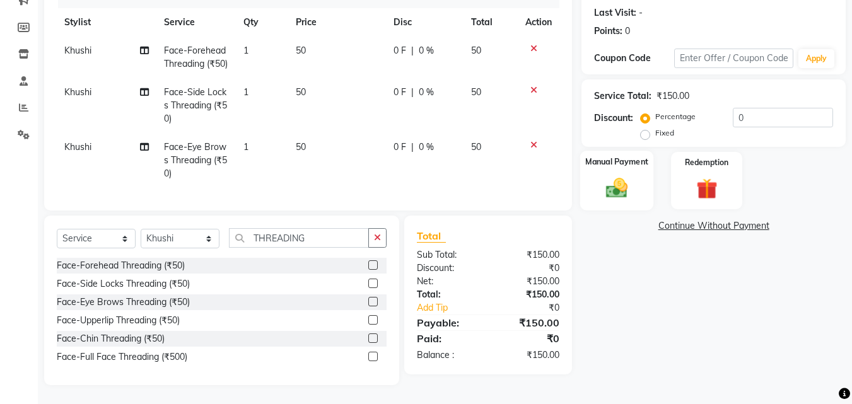
click at [618, 175] on img at bounding box center [616, 187] width 35 height 25
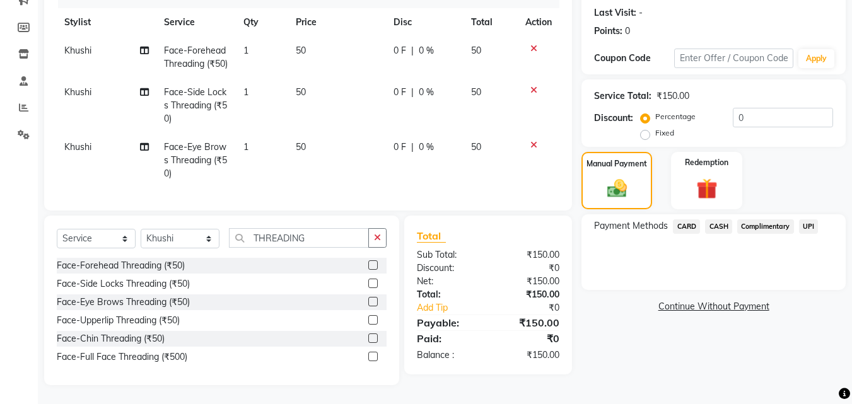
click at [811, 220] on span "UPI" at bounding box center [809, 227] width 20 height 15
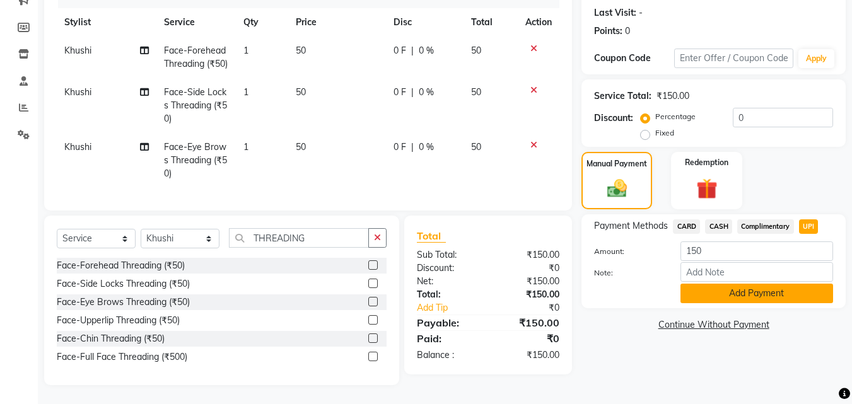
click at [737, 284] on button "Add Payment" at bounding box center [757, 294] width 153 height 20
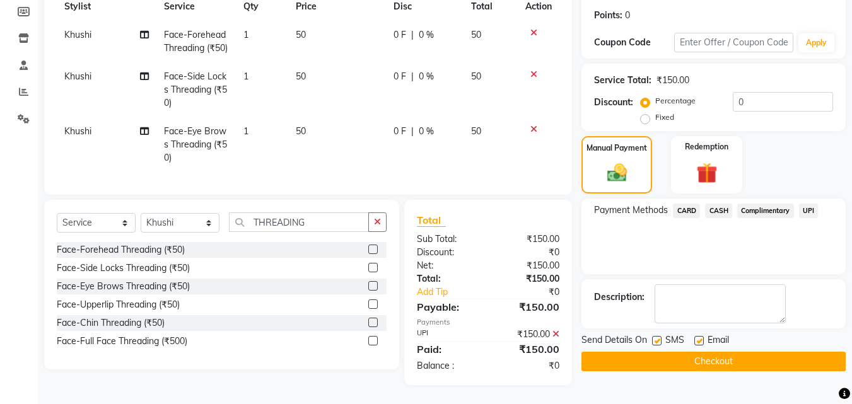
scroll to position [210, 0]
click at [708, 352] on button "Checkout" at bounding box center [714, 362] width 264 height 20
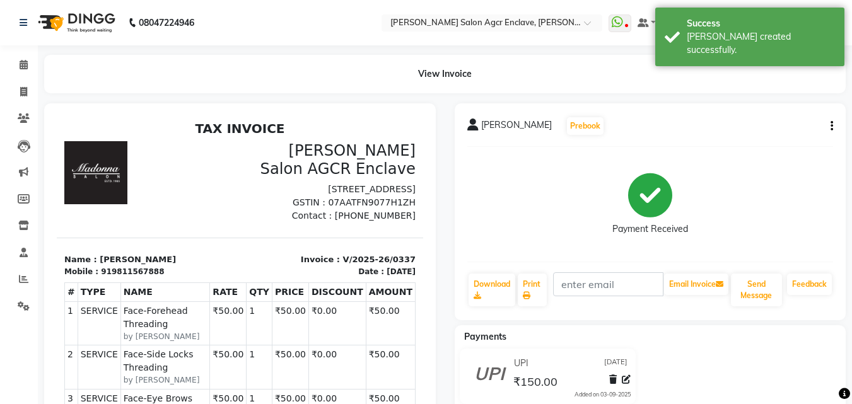
select select "service"
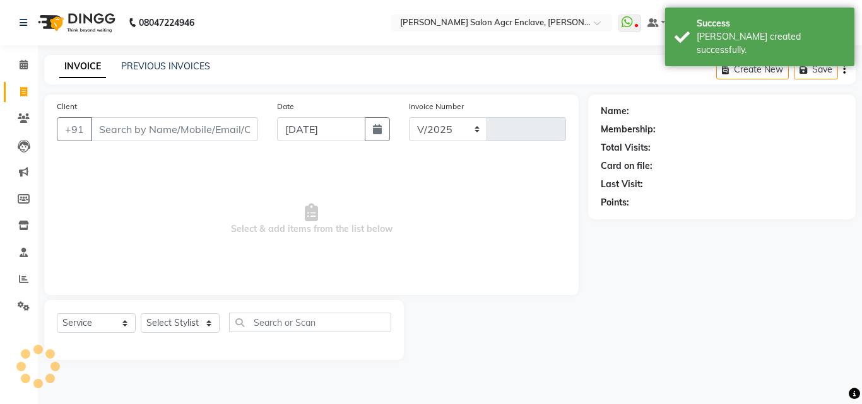
select select "8560"
type input "0338"
click at [358, 106] on div "Date [DATE]" at bounding box center [334, 126] width 132 height 52
